Goal: Entertainment & Leisure: Consume media (video, audio)

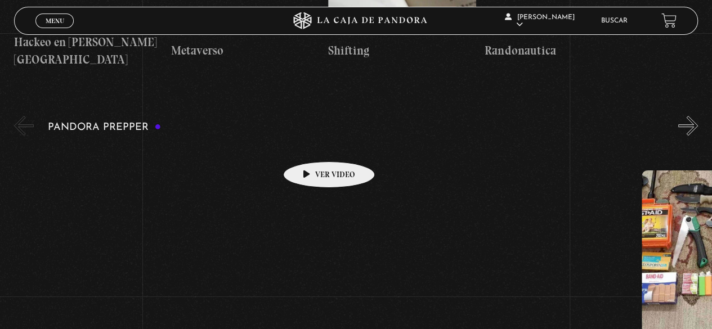
scroll to position [2422, 0]
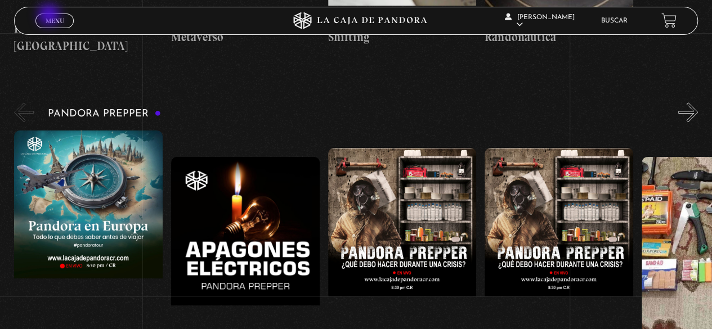
click at [51, 16] on link "Menu Cerrar" at bounding box center [54, 21] width 38 height 15
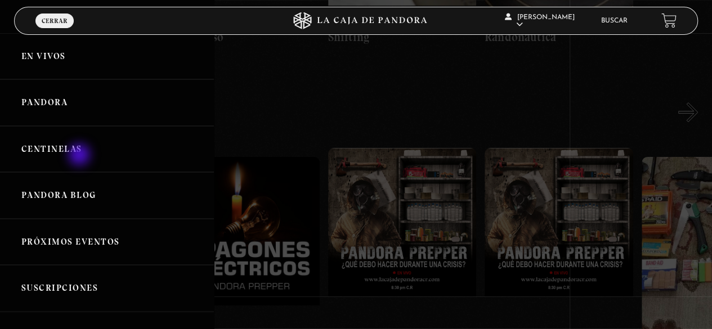
click at [66, 148] on link "Centinelas" at bounding box center [107, 149] width 214 height 47
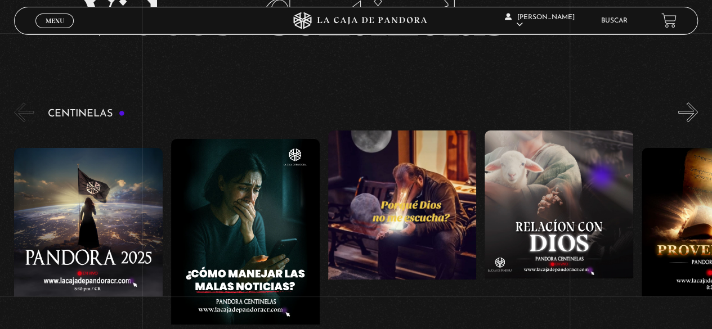
scroll to position [113, 0]
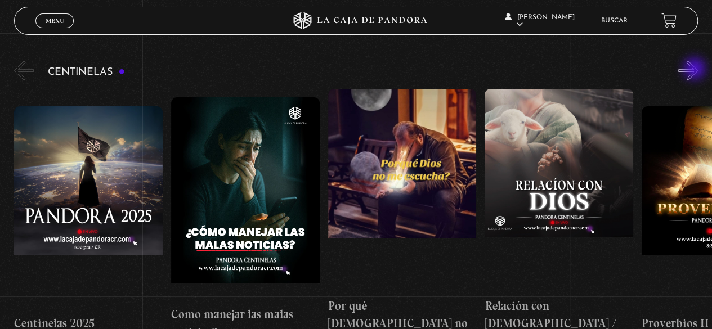
click at [696, 70] on button "»" at bounding box center [689, 71] width 20 height 20
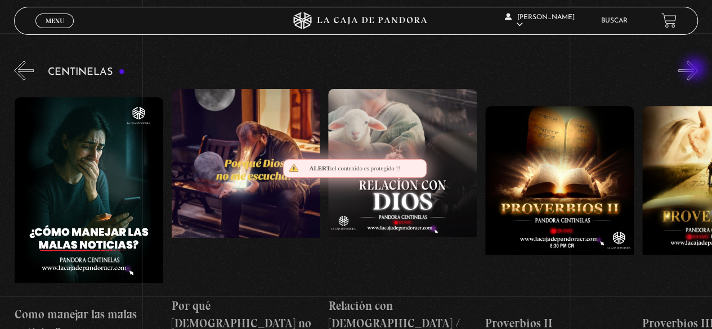
click at [696, 70] on button "»" at bounding box center [689, 71] width 20 height 20
click at [697, 68] on button "»" at bounding box center [689, 71] width 20 height 20
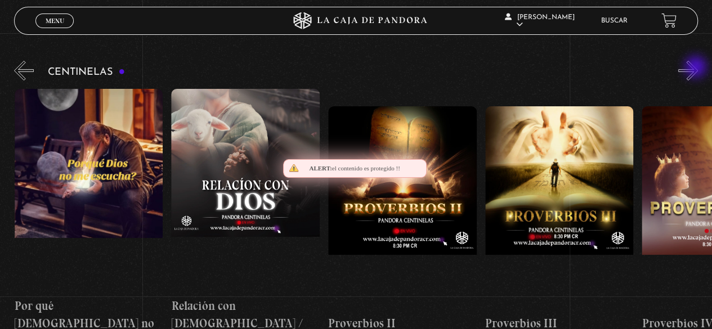
click at [697, 68] on button "»" at bounding box center [689, 71] width 20 height 20
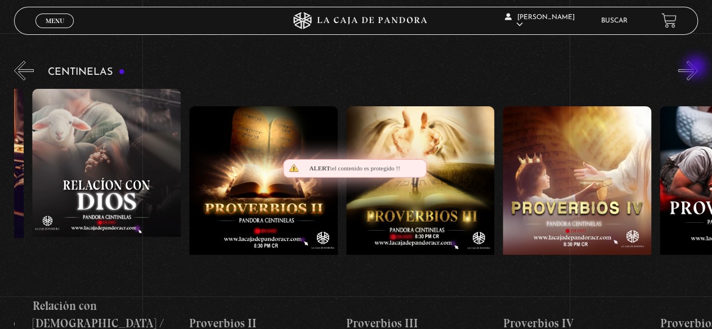
click at [697, 68] on button "»" at bounding box center [689, 71] width 20 height 20
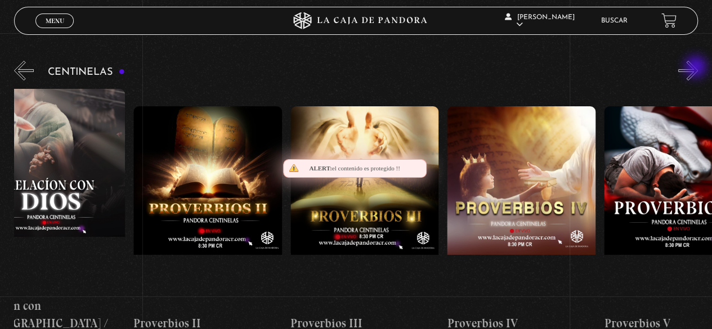
click at [697, 68] on button "»" at bounding box center [689, 71] width 20 height 20
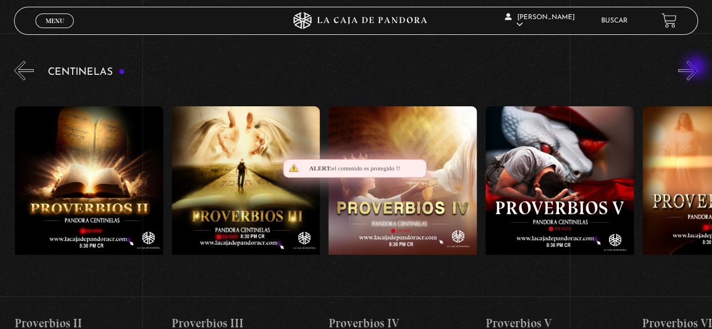
click at [697, 68] on button "»" at bounding box center [689, 71] width 20 height 20
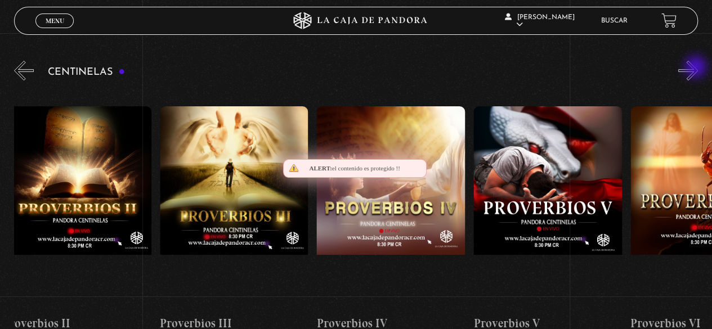
click at [697, 68] on button "»" at bounding box center [689, 71] width 20 height 20
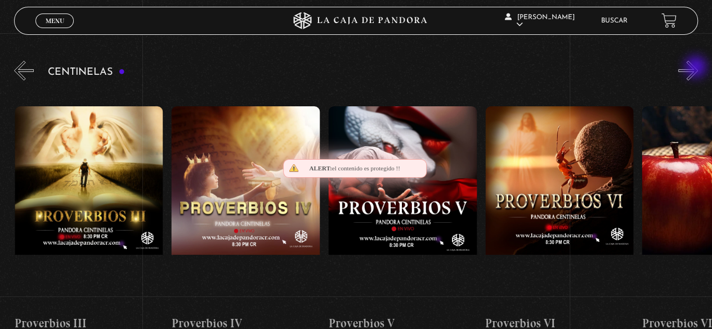
click at [697, 68] on button "»" at bounding box center [689, 71] width 20 height 20
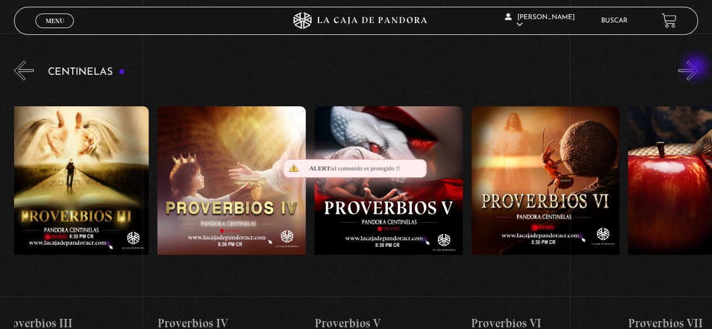
click at [698, 66] on button "»" at bounding box center [689, 71] width 20 height 20
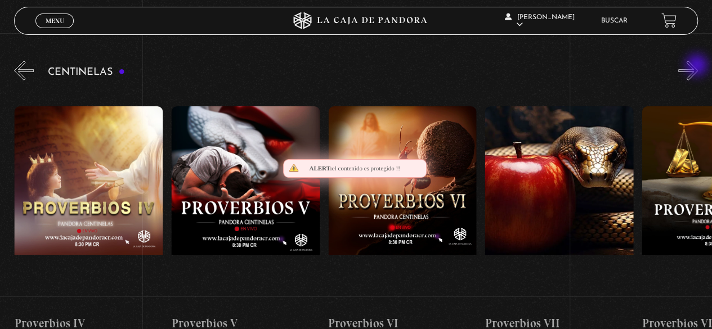
click at [698, 66] on button "»" at bounding box center [689, 71] width 20 height 20
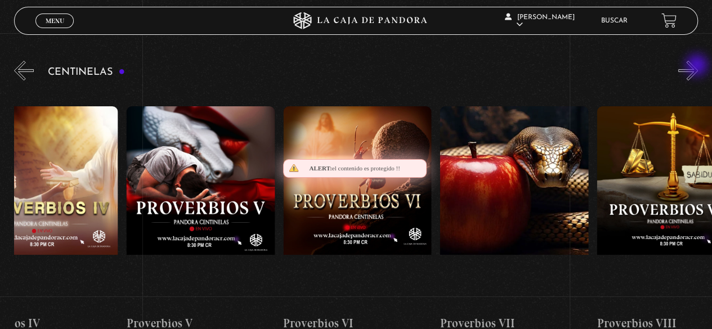
click at [698, 66] on button "»" at bounding box center [689, 71] width 20 height 20
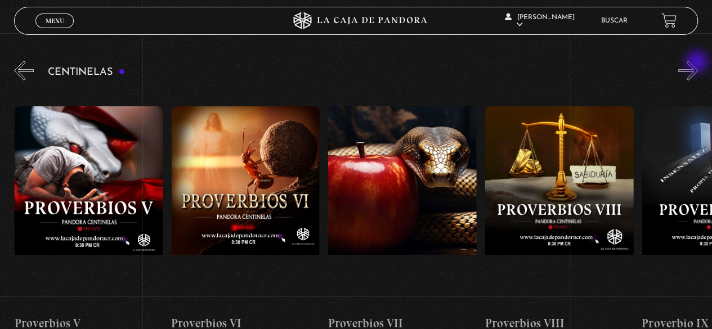
click at [698, 64] on button "»" at bounding box center [689, 71] width 20 height 20
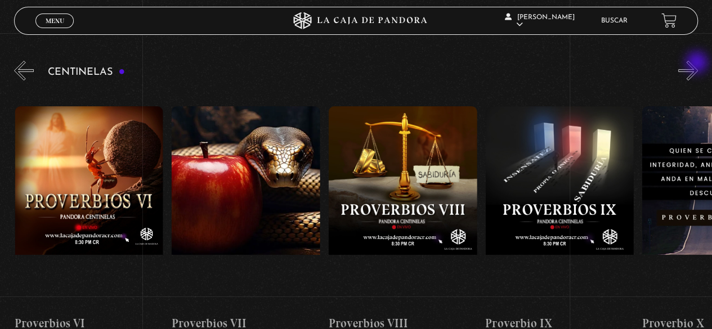
scroll to position [0, 1255]
click at [694, 68] on button "»" at bounding box center [689, 71] width 20 height 20
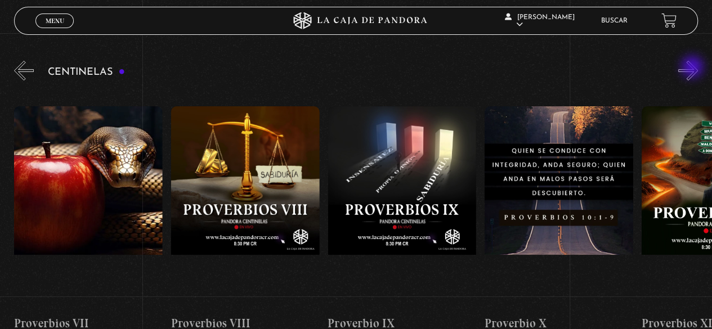
click at [694, 68] on button "»" at bounding box center [689, 71] width 20 height 20
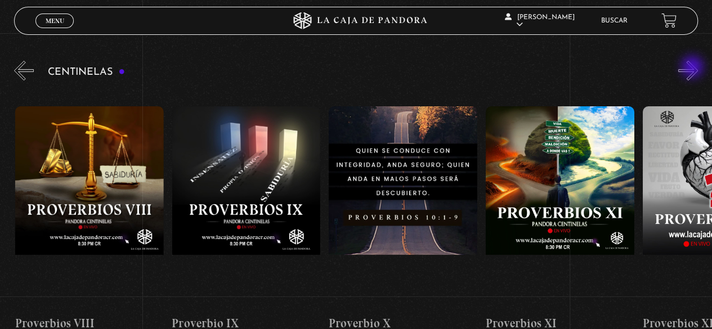
click at [694, 68] on button "»" at bounding box center [689, 71] width 20 height 20
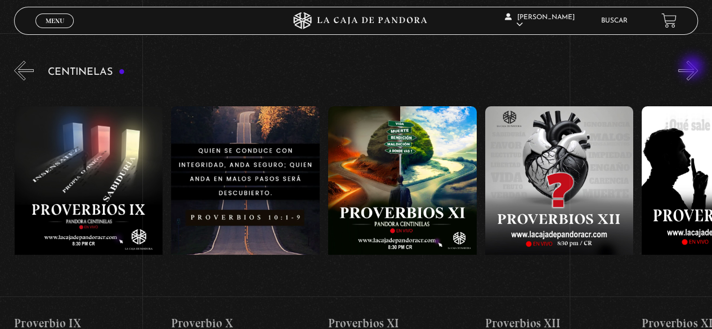
click at [694, 68] on button "»" at bounding box center [689, 71] width 20 height 20
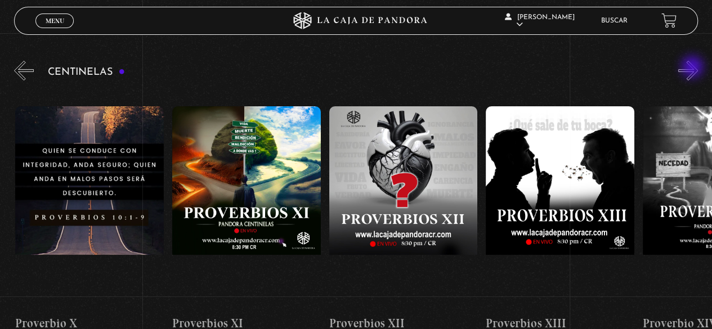
click at [694, 68] on button "»" at bounding box center [689, 71] width 20 height 20
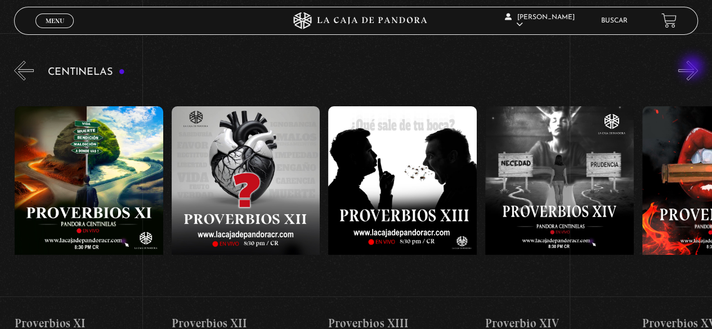
click at [694, 68] on button "»" at bounding box center [689, 71] width 20 height 20
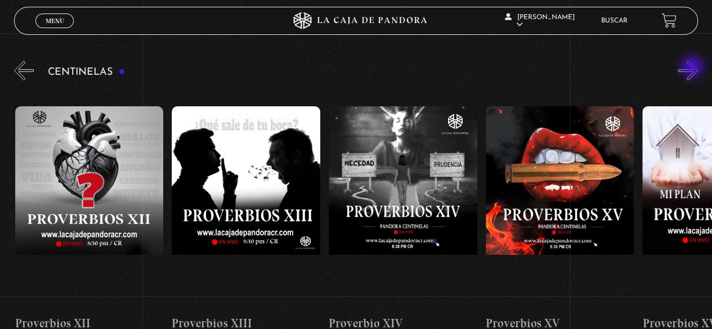
click at [694, 68] on button "»" at bounding box center [689, 71] width 20 height 20
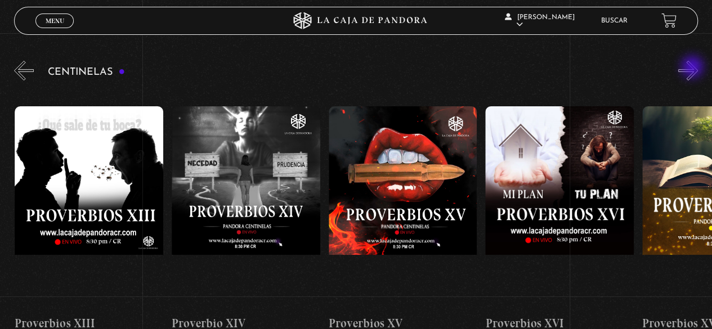
scroll to position [0, 2354]
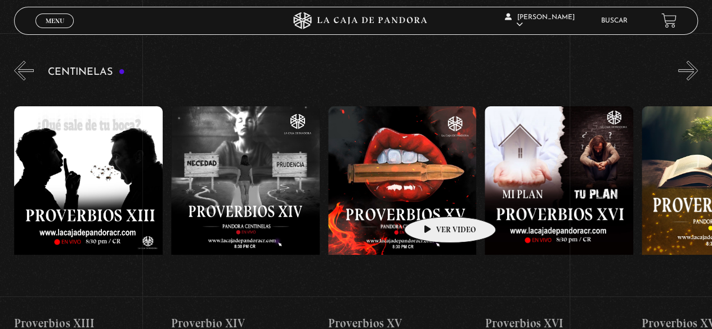
click at [433, 186] on figure at bounding box center [402, 207] width 149 height 203
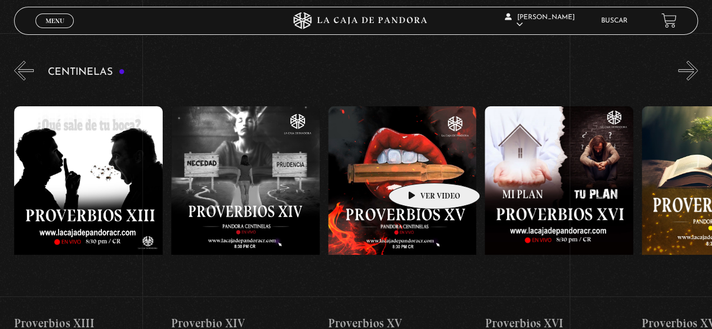
click at [417, 166] on figure at bounding box center [402, 207] width 149 height 203
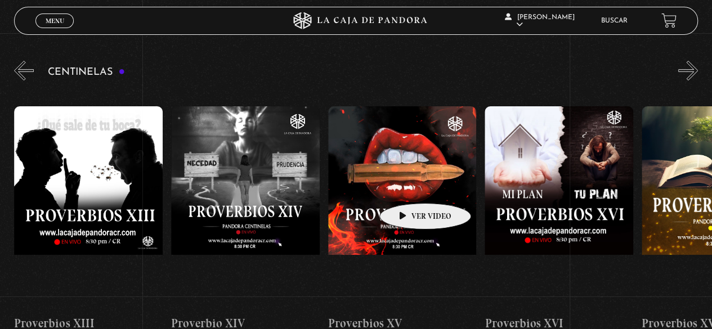
click at [408, 186] on figure at bounding box center [402, 207] width 149 height 203
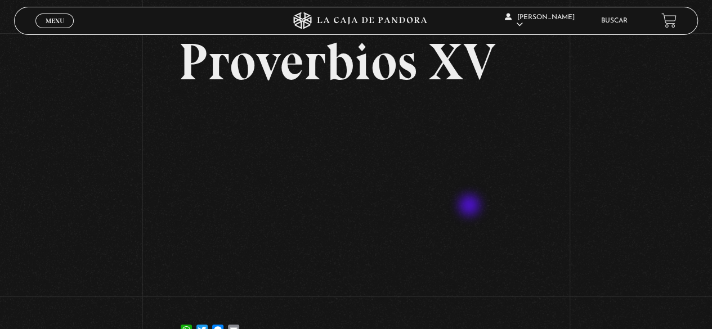
scroll to position [113, 0]
